Goal: Register for event/course

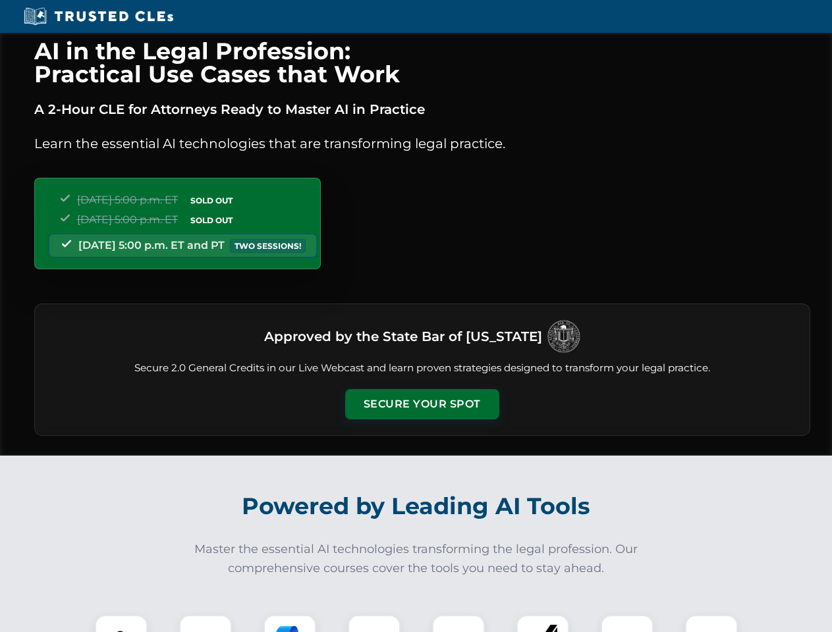
click at [422, 404] on button "Secure Your Spot" at bounding box center [422, 404] width 154 height 30
click at [121, 624] on img at bounding box center [121, 642] width 38 height 38
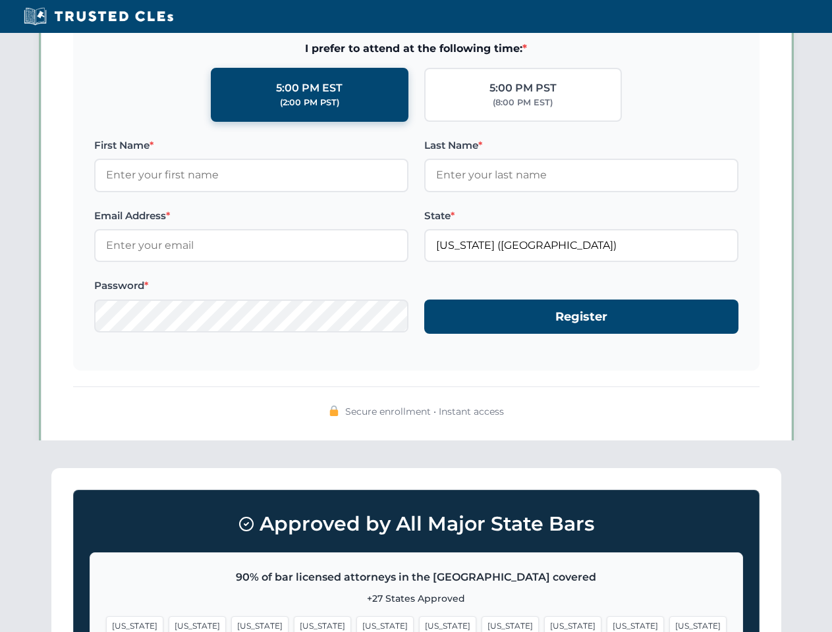
click at [482, 624] on span "[US_STATE]" at bounding box center [510, 626] width 57 height 19
click at [607, 624] on span "[US_STATE]" at bounding box center [635, 626] width 57 height 19
